Goal: Information Seeking & Learning: Learn about a topic

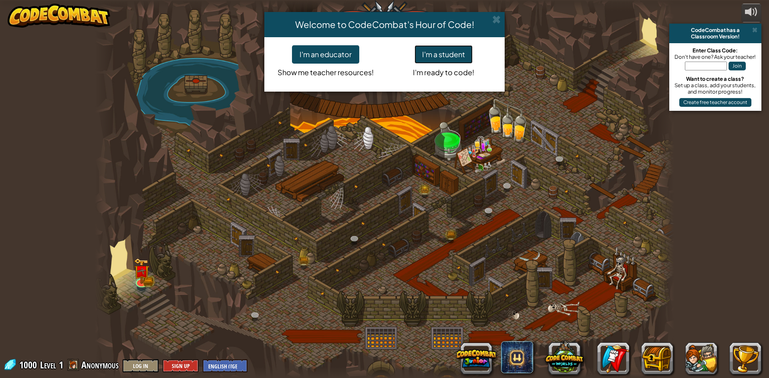
click at [436, 53] on button "I'm a student" at bounding box center [443, 54] width 58 height 18
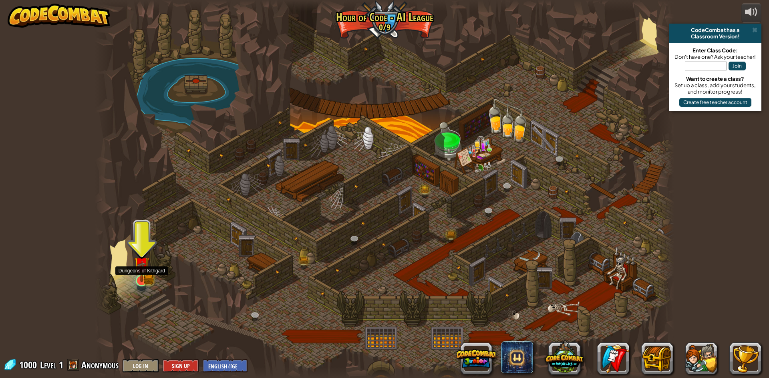
click at [146, 275] on img at bounding box center [142, 265] width 16 height 34
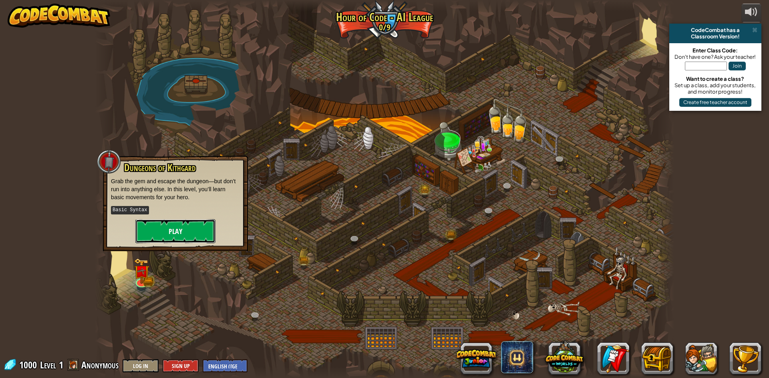
click at [163, 237] on button "Play" at bounding box center [175, 231] width 80 height 24
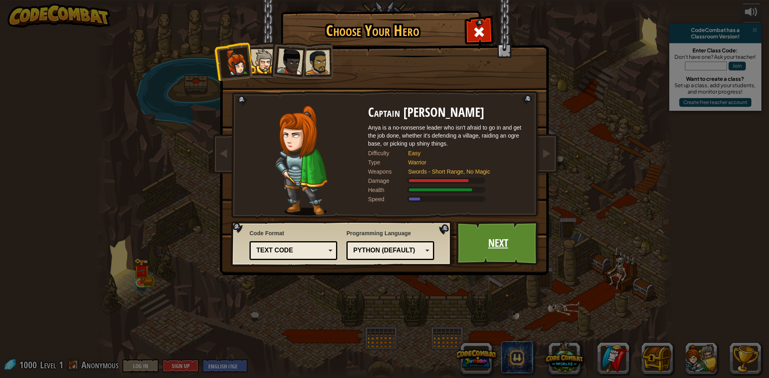
click at [524, 249] on link "Next" at bounding box center [498, 243] width 84 height 44
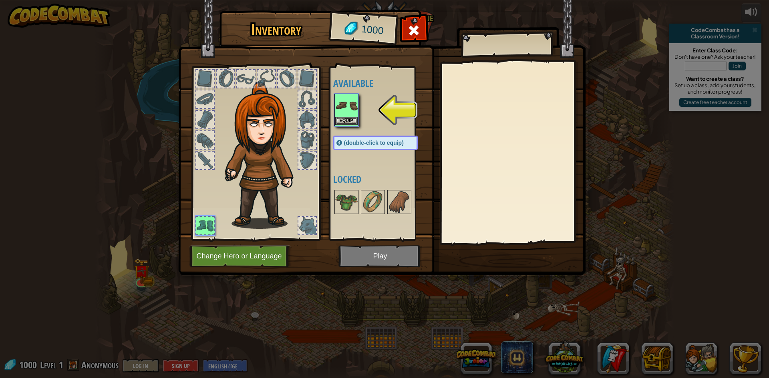
click at [336, 110] on img at bounding box center [346, 105] width 22 height 22
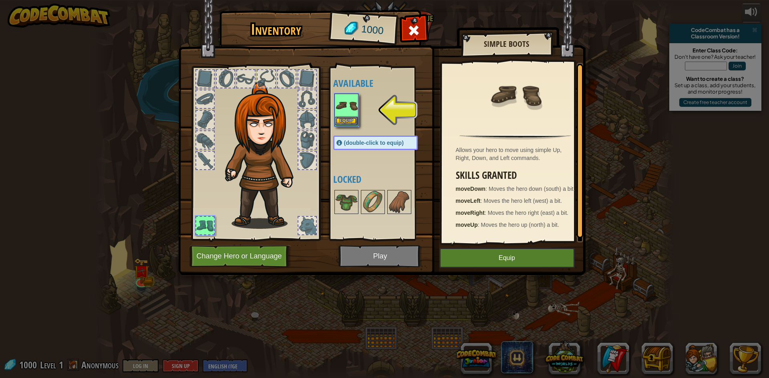
click at [350, 104] on img at bounding box center [346, 105] width 22 height 22
click at [350, 119] on button "Equip" at bounding box center [346, 121] width 22 height 8
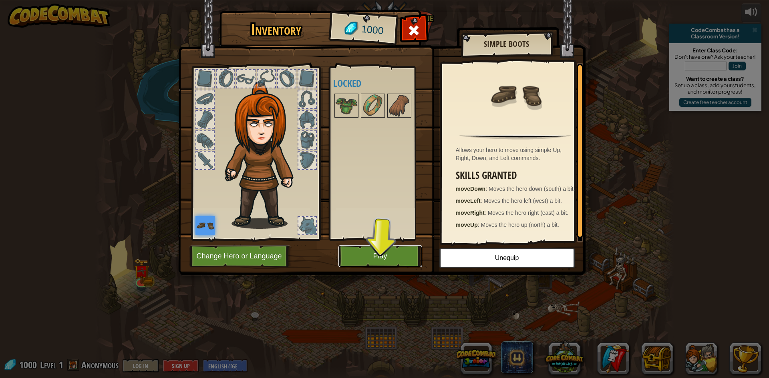
click at [388, 257] on button "Play" at bounding box center [380, 256] width 84 height 22
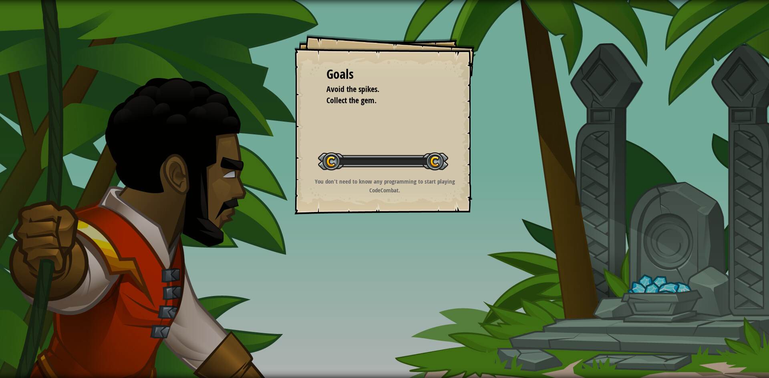
click at [388, 257] on div "Goals Avoid the spikes. Collect the gem. Start Level Error loading from server.…" at bounding box center [384, 189] width 769 height 378
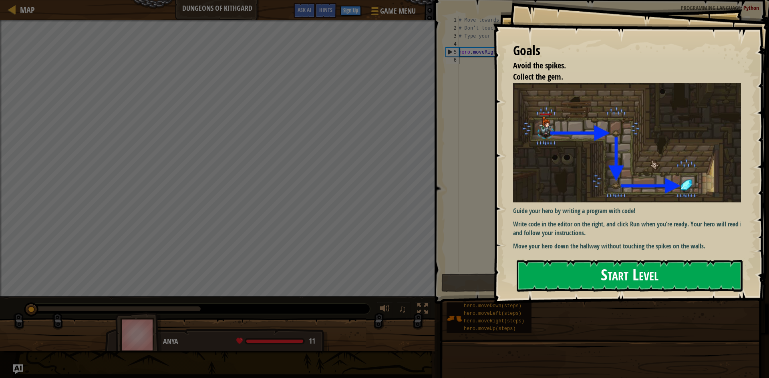
click at [595, 274] on button "Start Level" at bounding box center [630, 276] width 226 height 32
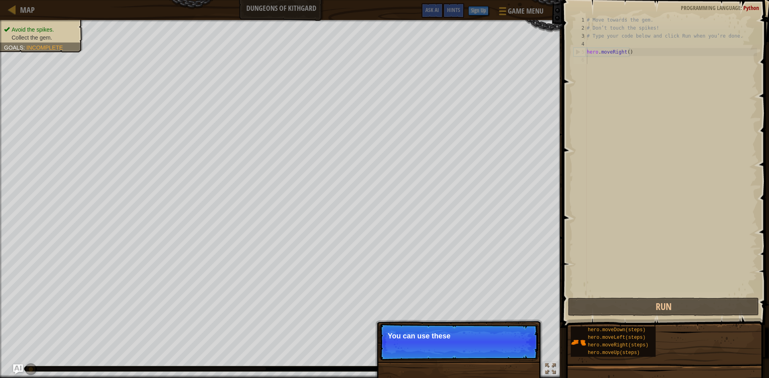
click at [507, 344] on p "Skip (esc) Continue You can use these" at bounding box center [458, 342] width 159 height 37
click at [527, 324] on p "Skip (esc) Continue You can use these methods." at bounding box center [458, 342] width 159 height 37
click at [575, 331] on div "hero.moveDown(steps) hero.moveLeft(steps) hero.moveRight(steps) hero.moveUp(ste…" at bounding box center [613, 342] width 85 height 30
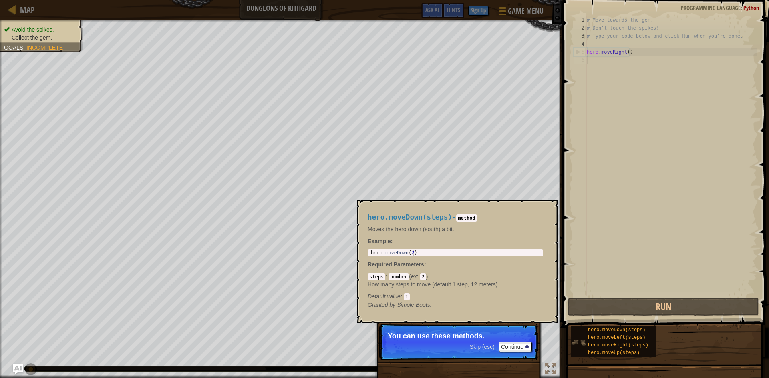
scroll to position [4, 0]
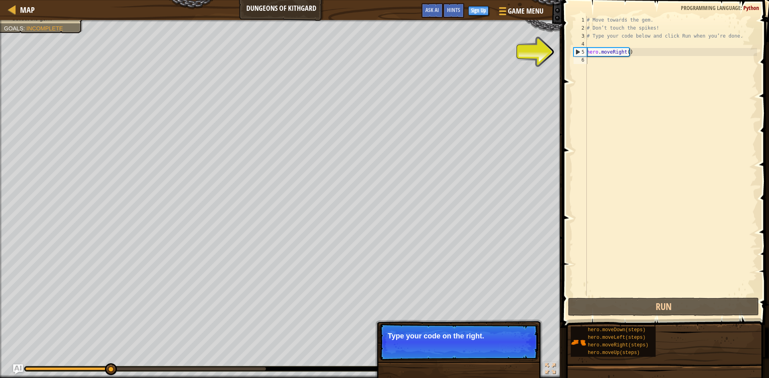
click at [515, 363] on div "Skip (esc) Continue Type your code on the right." at bounding box center [458, 383] width 167 height 119
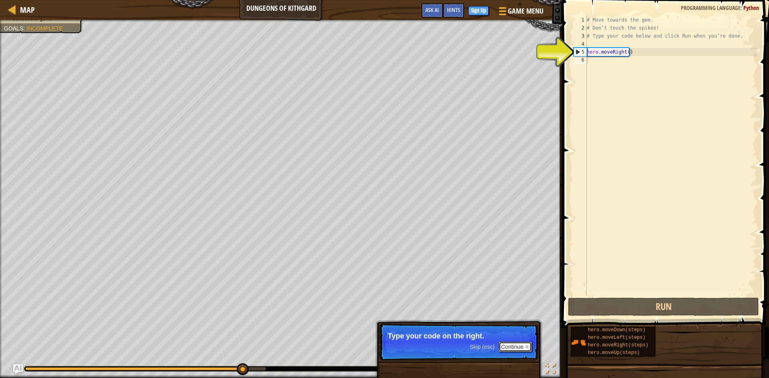
click at [515, 348] on button "Continue" at bounding box center [515, 347] width 33 height 10
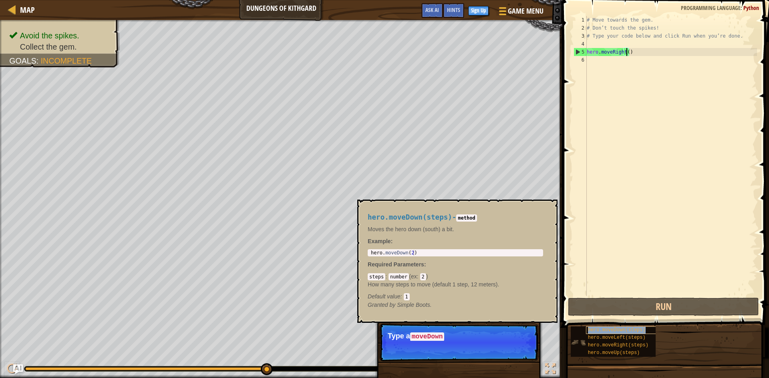
click at [594, 332] on span "hero.moveDown(steps)" at bounding box center [617, 331] width 58 height 6
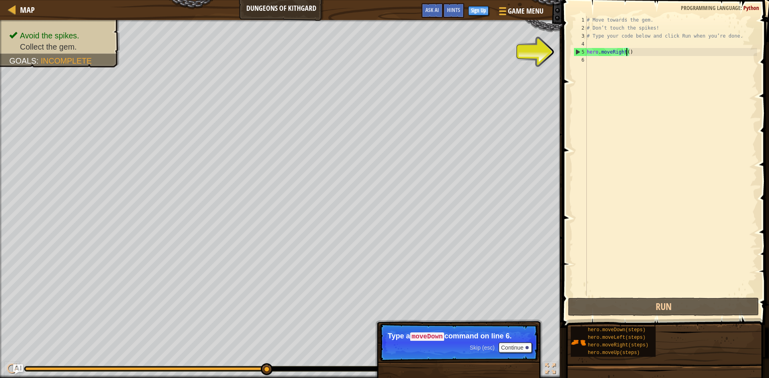
scroll to position [4, 3]
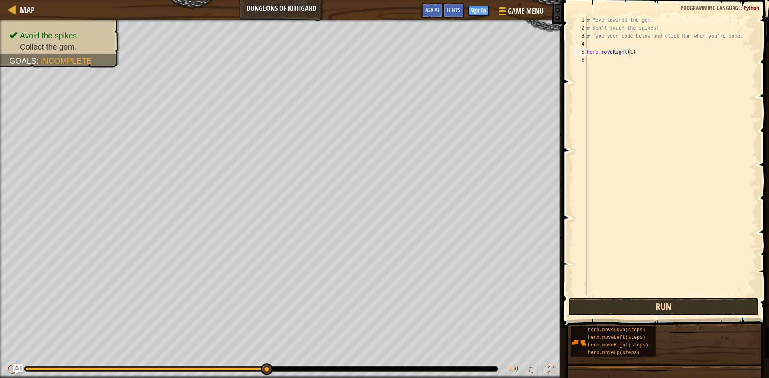
click at [623, 302] on button "Run" at bounding box center [663, 307] width 191 height 18
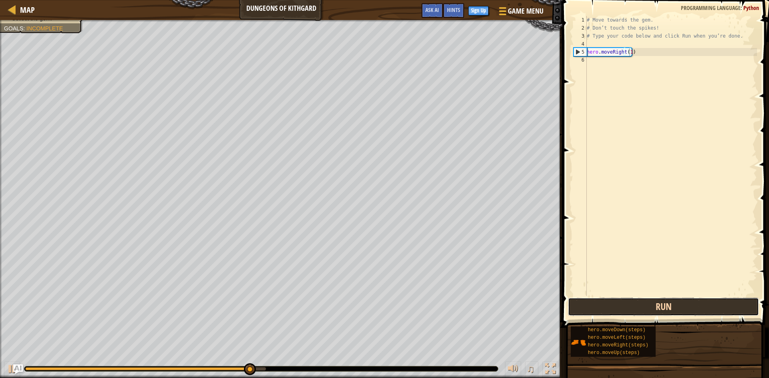
click at [625, 300] on button "Run" at bounding box center [663, 307] width 191 height 18
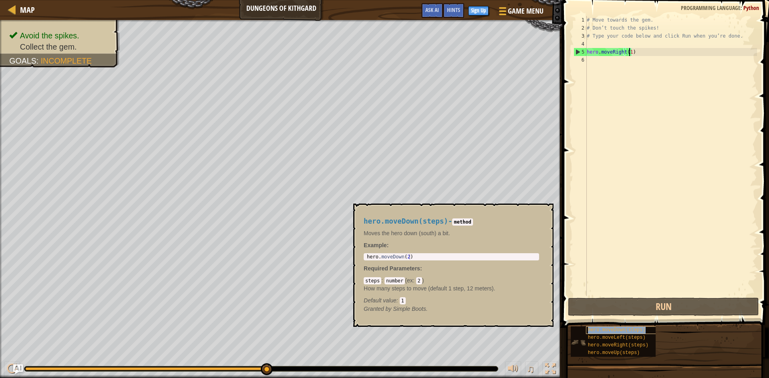
click at [611, 328] on span "hero.moveDown(steps)" at bounding box center [617, 331] width 58 height 6
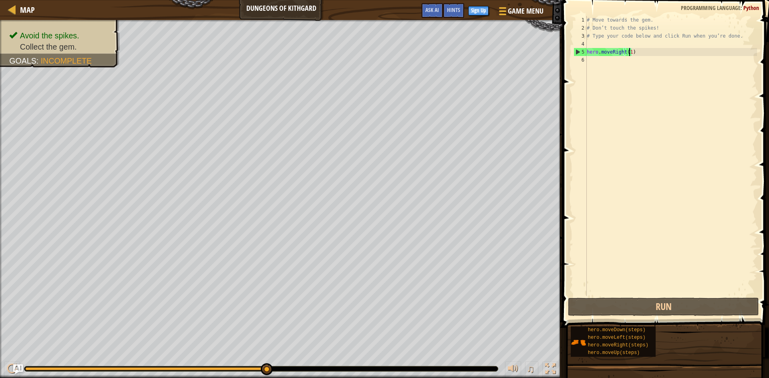
scroll to position [4, 4]
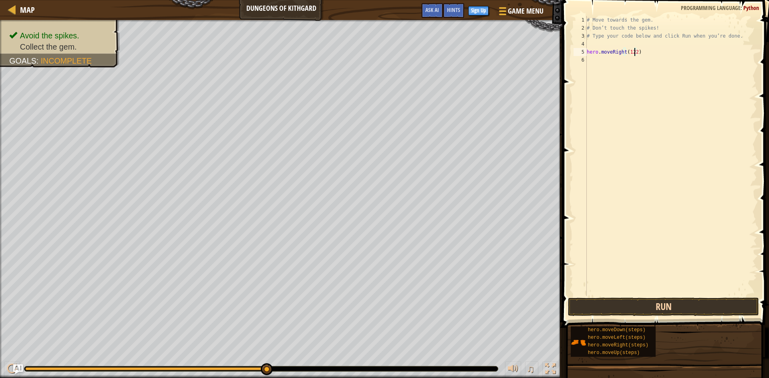
type textarea "hero.moveRight(122)"
click at [621, 309] on button "Run" at bounding box center [663, 307] width 191 height 18
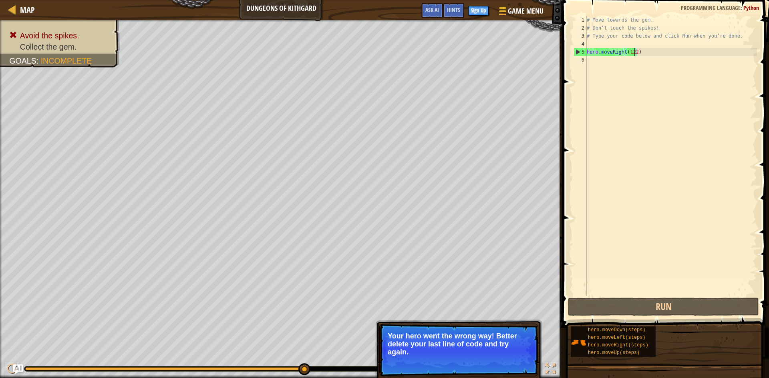
click at [486, 362] on span "Skip (esc)" at bounding box center [482, 363] width 25 height 6
